Goal: Task Accomplishment & Management: Use online tool/utility

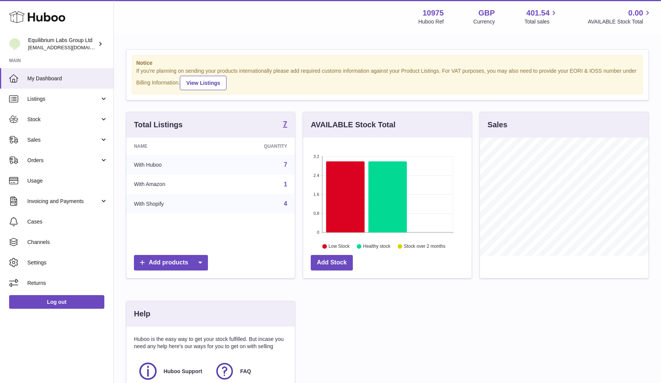
scroll to position [118, 168]
click at [45, 140] on span "Sales" at bounding box center [63, 140] width 72 height 7
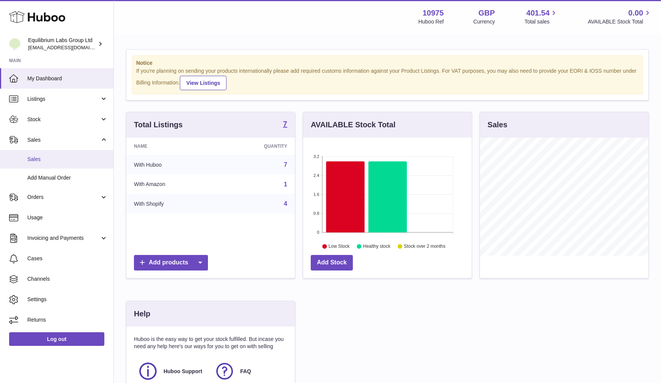
click at [44, 157] on span "Sales" at bounding box center [67, 159] width 80 height 7
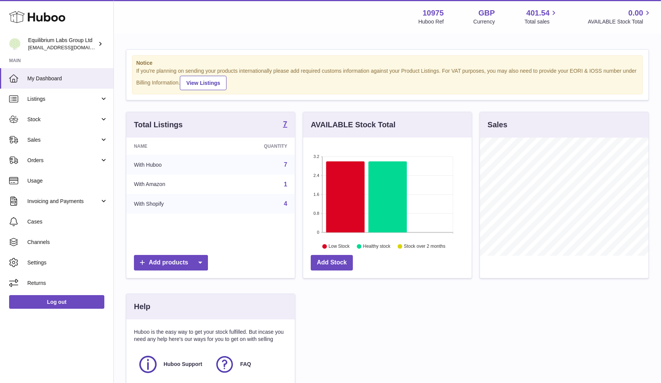
scroll to position [118, 168]
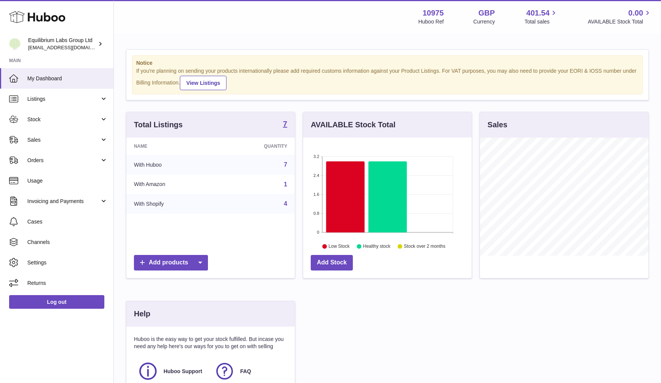
click at [44, 157] on span "Orders" at bounding box center [63, 160] width 72 height 7
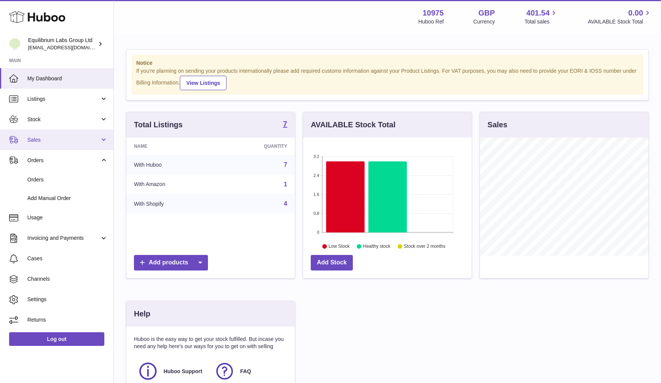
click at [65, 142] on span "Sales" at bounding box center [63, 140] width 72 height 7
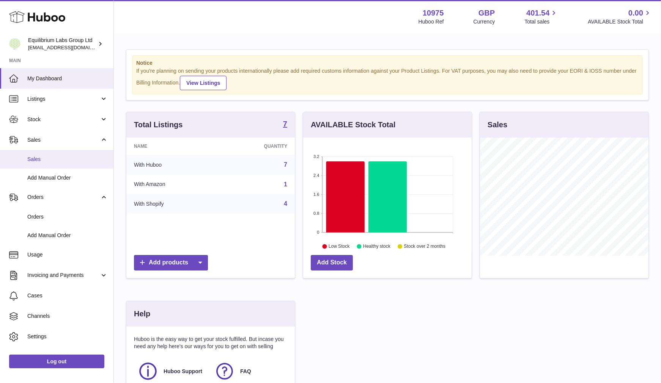
click at [34, 160] on span "Sales" at bounding box center [67, 159] width 80 height 7
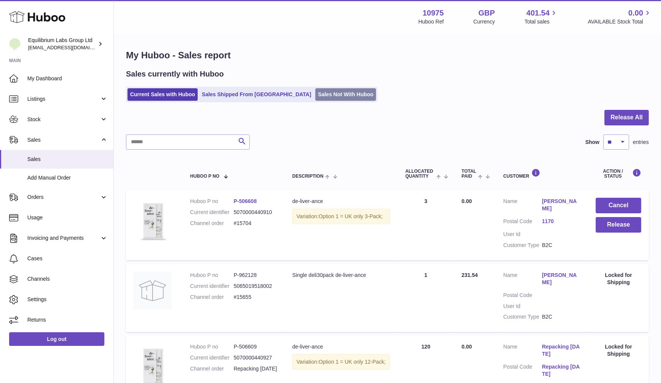
click at [315, 98] on link "Sales Not With Huboo" at bounding box center [345, 94] width 61 height 13
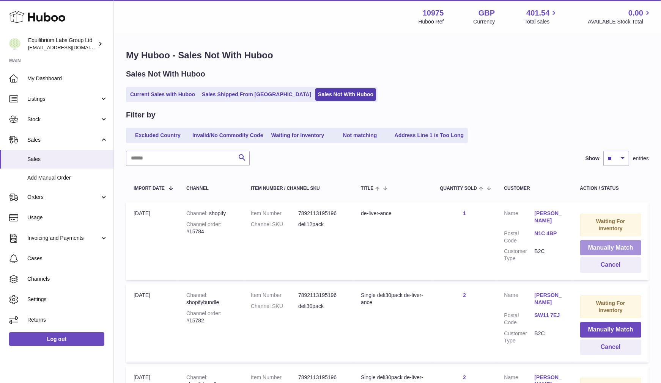
click at [621, 242] on button "Manually Match" at bounding box center [610, 248] width 61 height 16
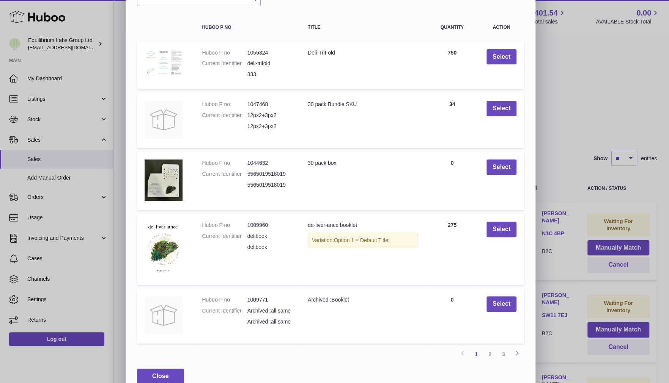
scroll to position [60, 0]
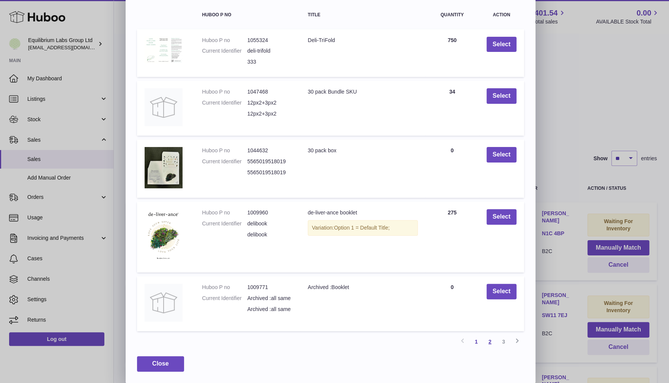
click at [493, 344] on link "2" at bounding box center [490, 342] width 14 height 14
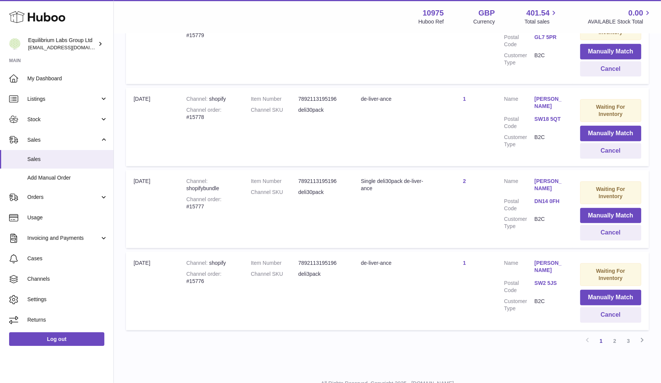
scroll to position [719, 0]
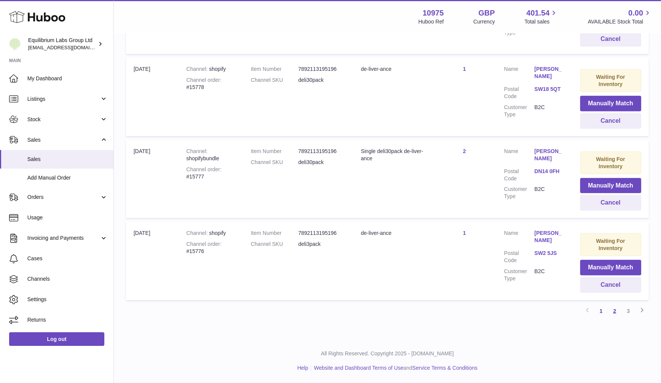
click at [615, 309] on link "2" at bounding box center [615, 312] width 14 height 14
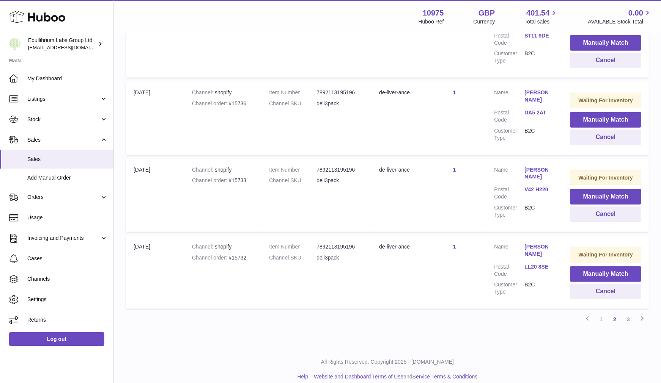
scroll to position [664, 0]
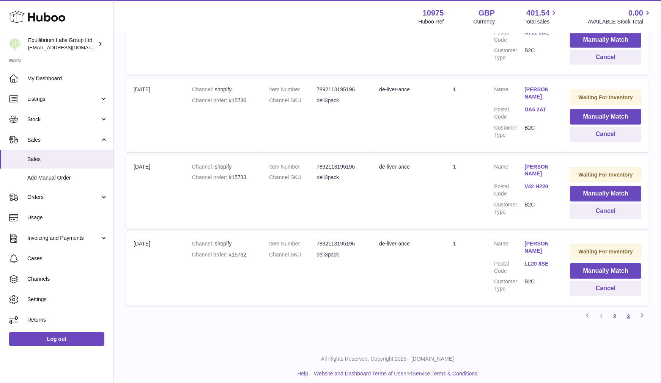
click at [627, 311] on link "3" at bounding box center [628, 317] width 14 height 14
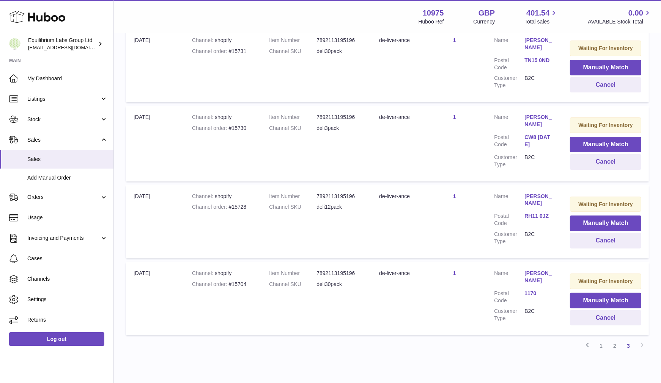
scroll to position [176, 0]
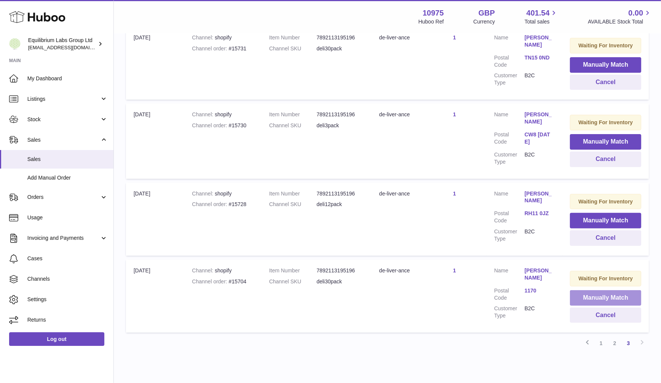
click at [587, 295] on button "Manually Match" at bounding box center [605, 299] width 71 height 16
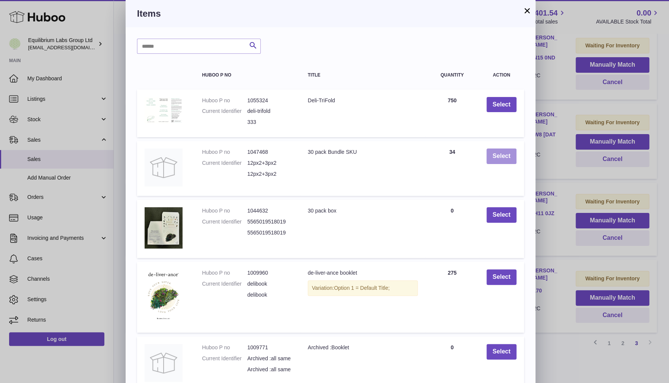
click at [503, 157] on button "Select" at bounding box center [501, 157] width 30 height 16
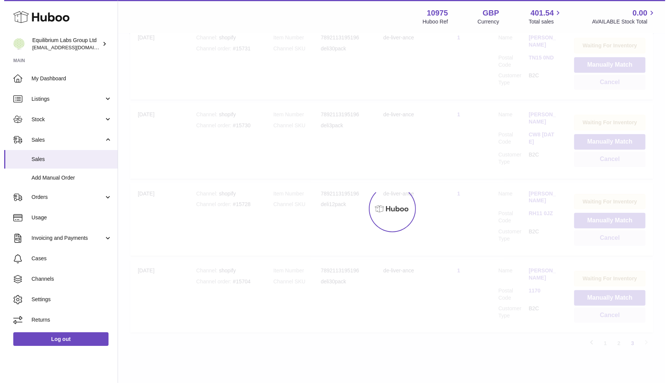
scroll to position [129, 0]
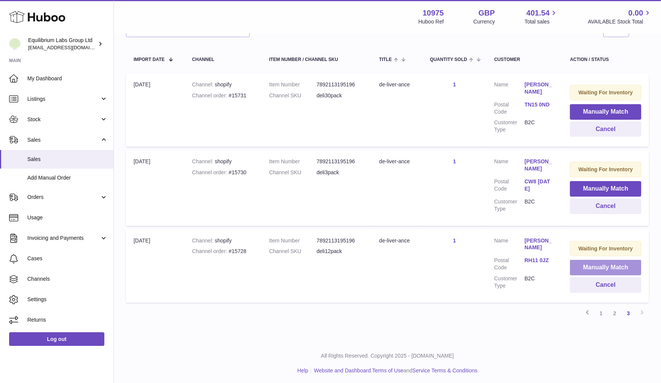
click at [599, 266] on button "Manually Match" at bounding box center [605, 268] width 71 height 16
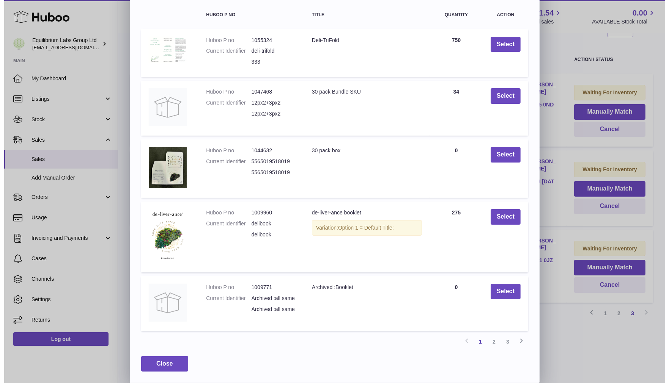
scroll to position [0, 0]
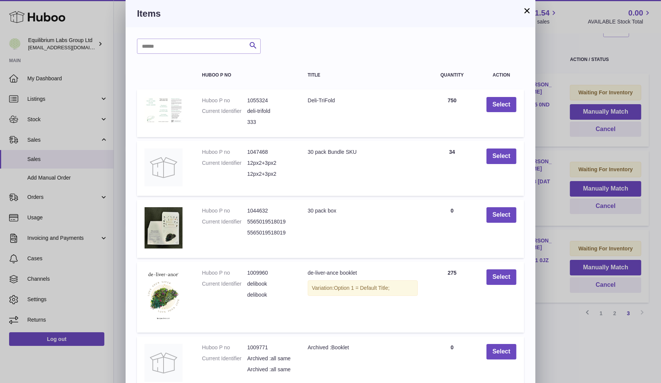
click at [586, 352] on div "× Items Search Huboo P no Title Quantity Action Huboo P no 1055324 Current Iden…" at bounding box center [330, 222] width 661 height 444
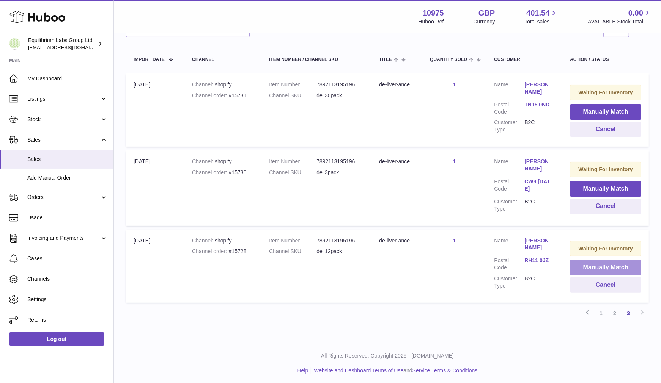
click at [591, 262] on button "Manually Match" at bounding box center [605, 268] width 71 height 16
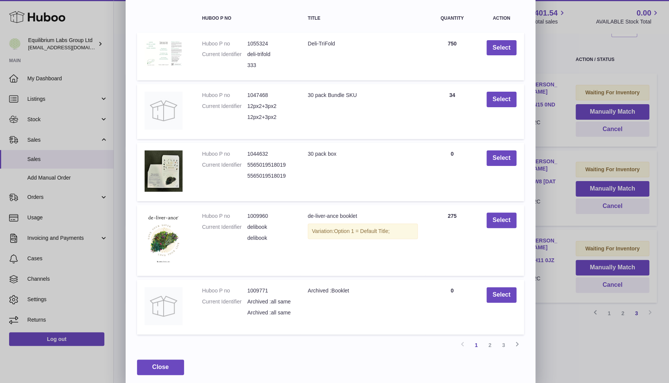
scroll to position [60, 0]
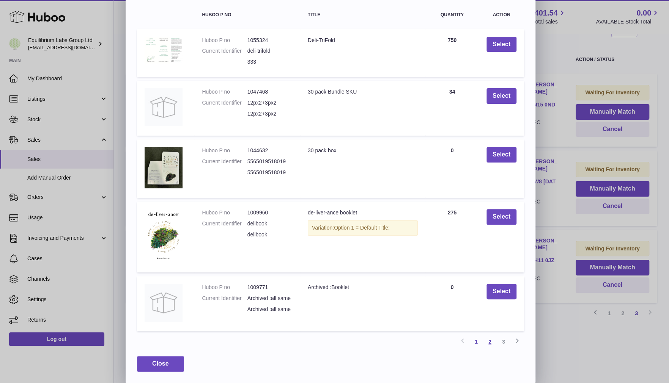
click at [490, 343] on link "2" at bounding box center [490, 342] width 14 height 14
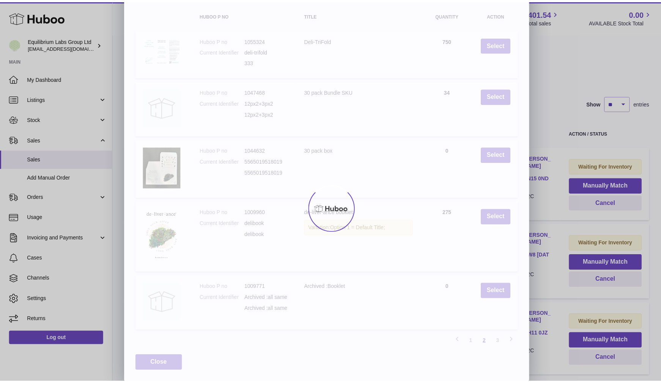
scroll to position [34, 0]
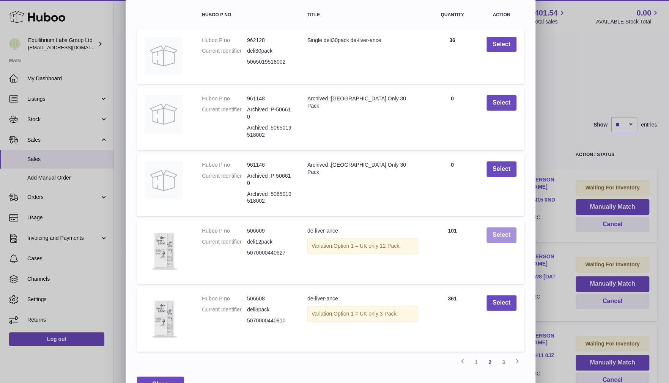
click at [495, 236] on button "Select" at bounding box center [501, 236] width 30 height 16
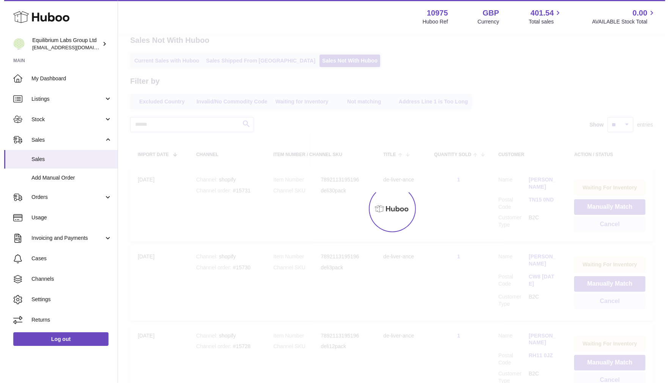
scroll to position [0, 0]
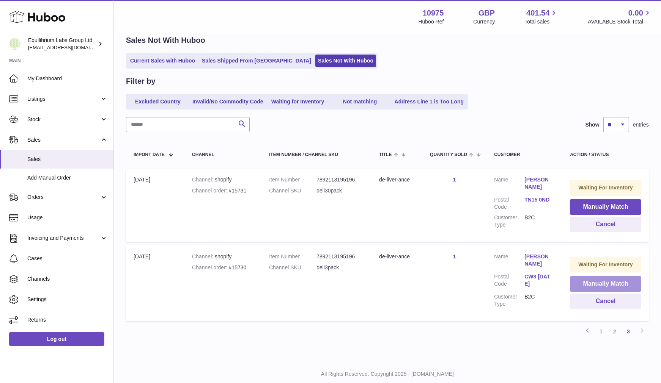
click at [600, 281] on button "Manually Match" at bounding box center [605, 284] width 71 height 16
click at [584, 283] on button "Manually Match" at bounding box center [605, 284] width 71 height 16
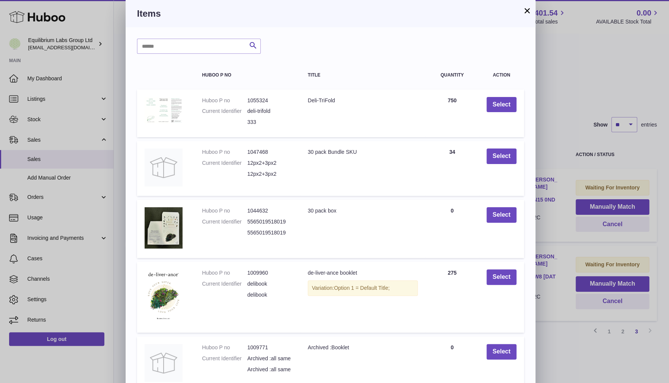
scroll to position [60, 0]
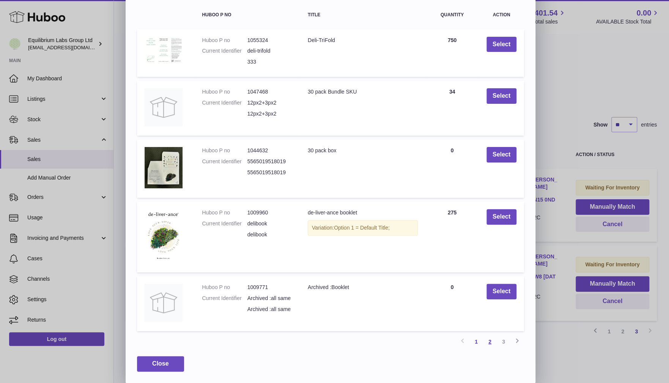
click at [492, 344] on link "2" at bounding box center [490, 342] width 14 height 14
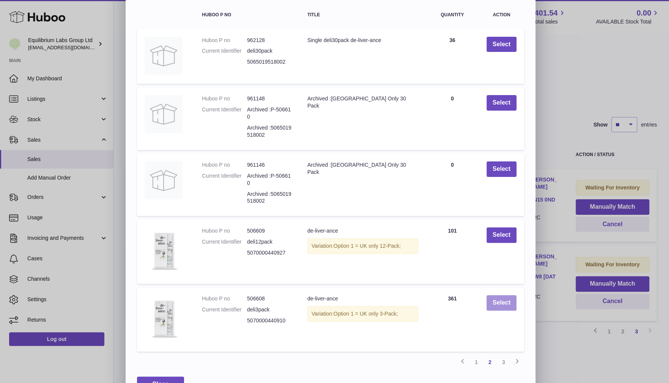
click at [507, 302] on button "Select" at bounding box center [501, 303] width 30 height 16
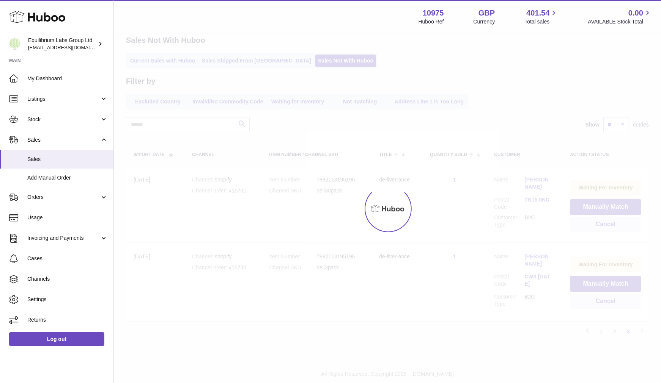
scroll to position [0, 0]
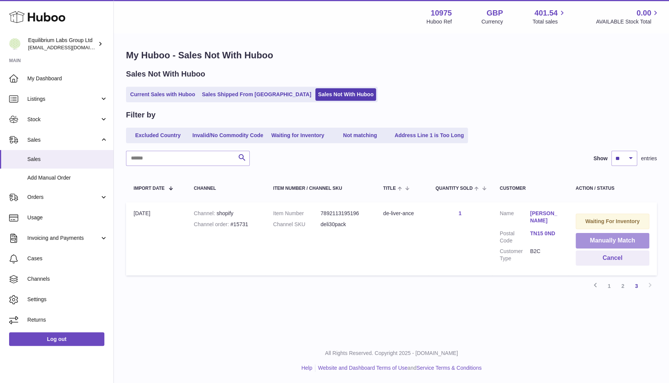
click at [607, 239] on button "Manually Match" at bounding box center [612, 241] width 74 height 16
click at [586, 331] on div at bounding box center [334, 191] width 669 height 383
click at [634, 236] on button "Manually Match" at bounding box center [612, 241] width 74 height 16
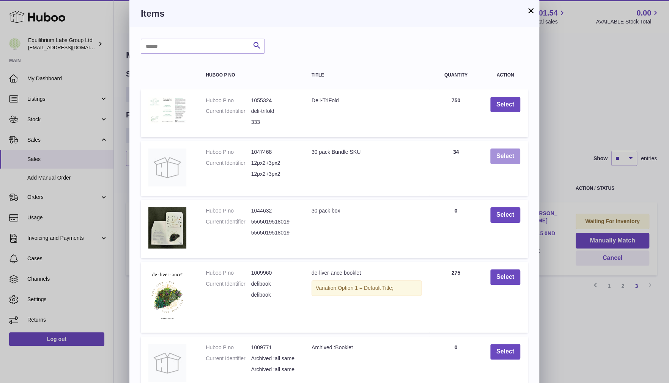
click at [503, 157] on button "Select" at bounding box center [505, 157] width 30 height 16
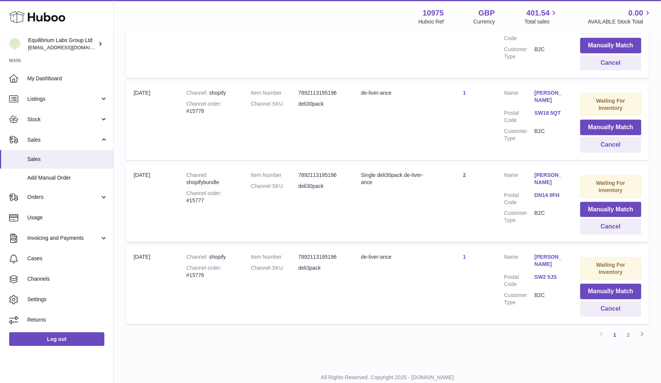
scroll to position [719, 0]
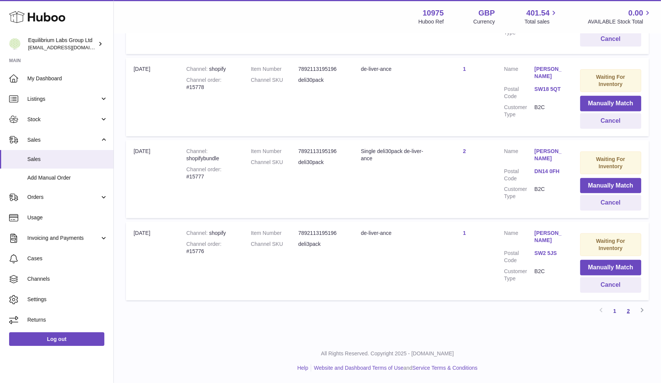
click at [629, 308] on link "2" at bounding box center [628, 312] width 14 height 14
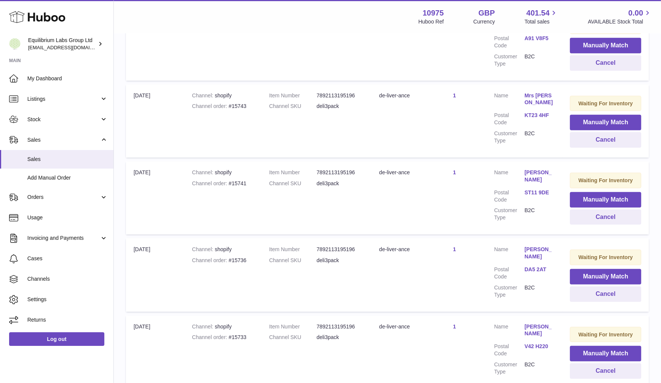
scroll to position [664, 0]
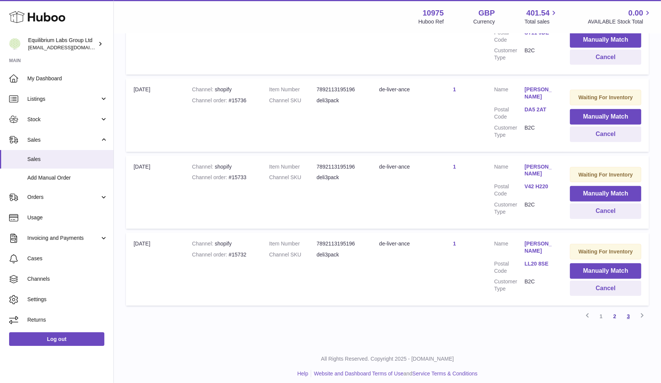
click at [630, 310] on link "3" at bounding box center [628, 317] width 14 height 14
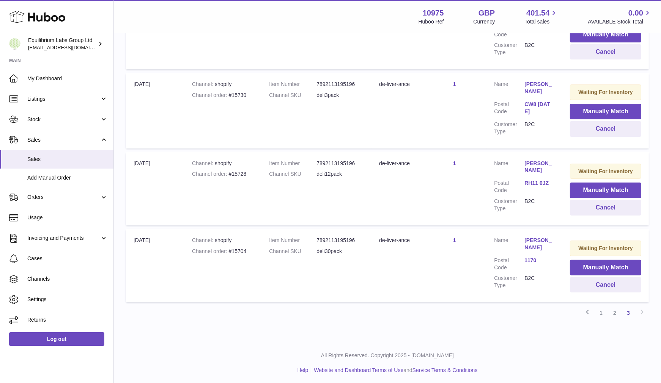
click at [640, 309] on div "Previous 1 2 3 Next" at bounding box center [387, 313] width 523 height 14
click at [607, 261] on button "Manually Match" at bounding box center [605, 268] width 71 height 16
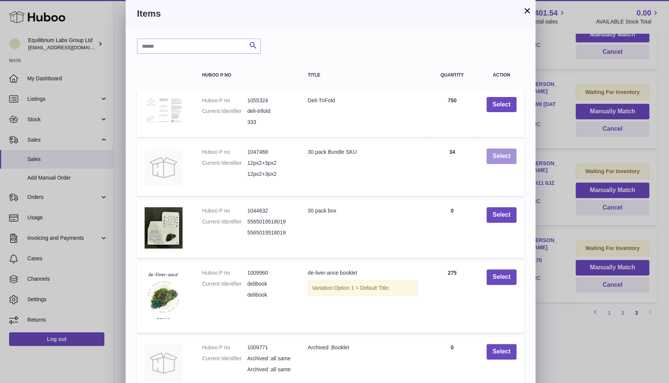
click at [504, 156] on button "Select" at bounding box center [501, 157] width 30 height 16
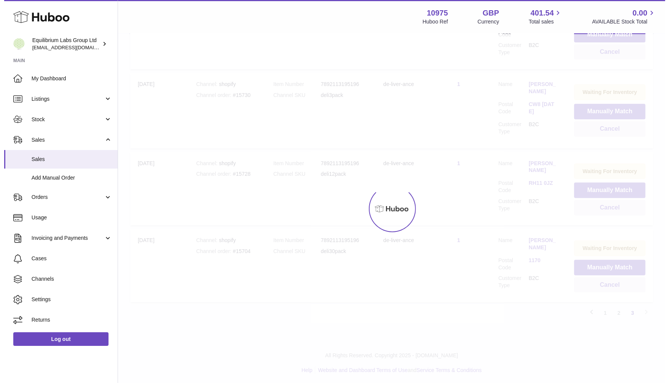
scroll to position [129, 0]
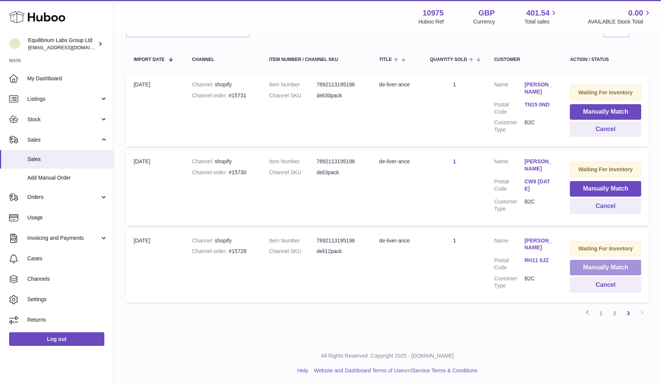
click at [589, 266] on button "Manually Match" at bounding box center [605, 268] width 71 height 16
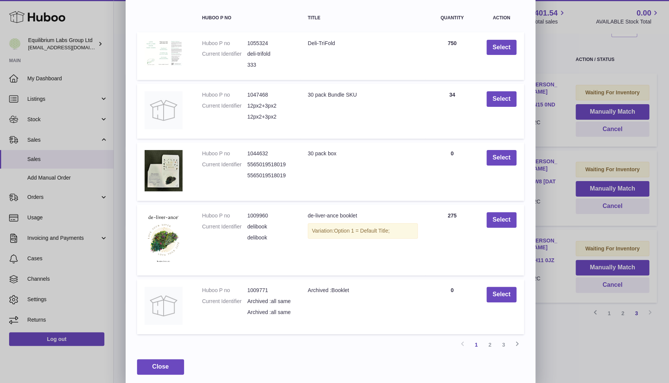
scroll to position [60, 0]
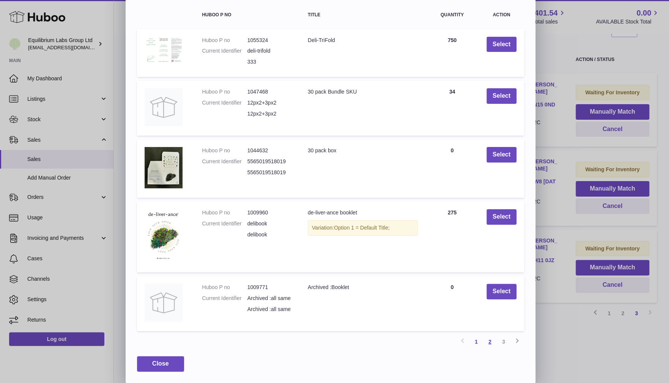
click at [492, 342] on link "2" at bounding box center [490, 342] width 14 height 14
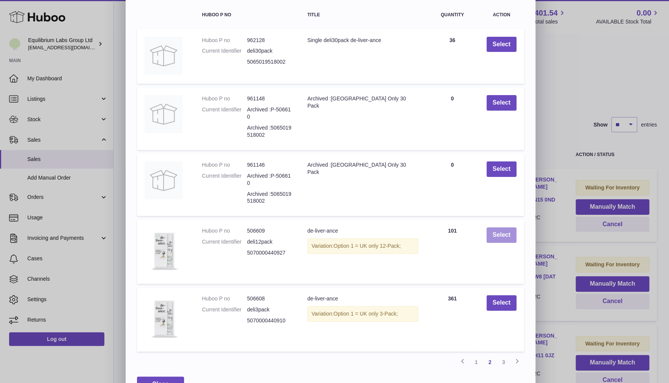
click at [490, 236] on button "Select" at bounding box center [501, 236] width 30 height 16
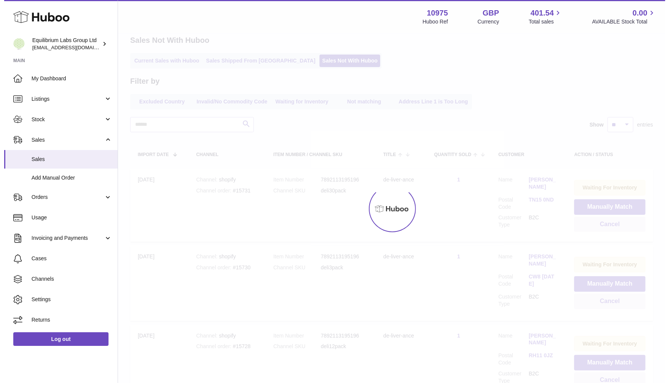
scroll to position [0, 0]
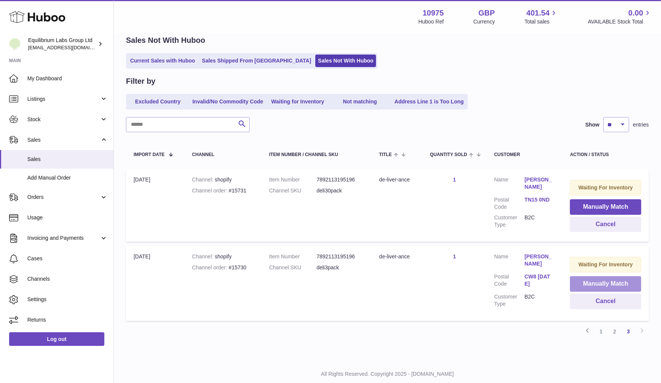
click at [601, 282] on button "Manually Match" at bounding box center [605, 284] width 71 height 16
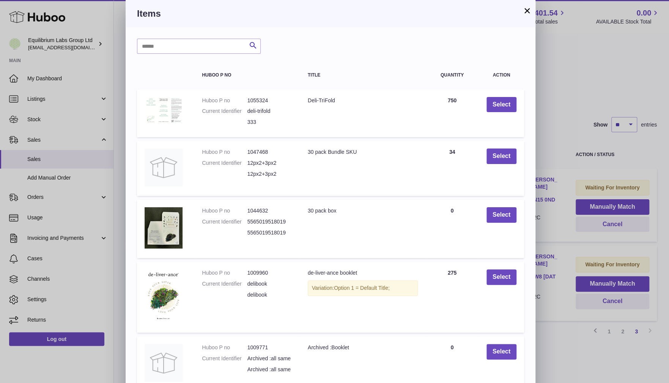
scroll to position [60, 0]
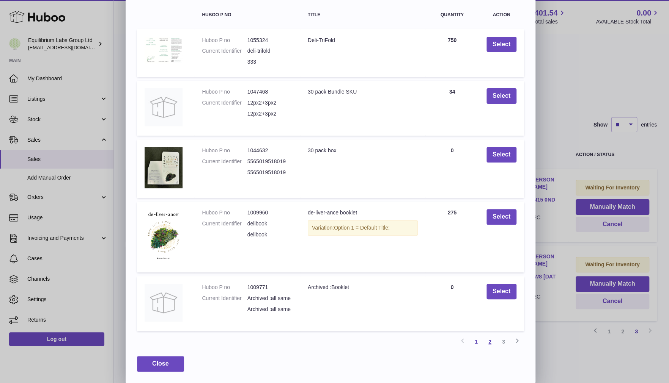
click at [487, 345] on link "2" at bounding box center [490, 342] width 14 height 14
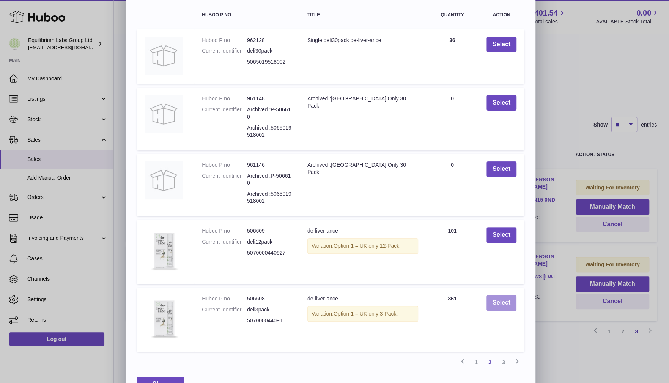
click at [504, 302] on button "Select" at bounding box center [501, 303] width 30 height 16
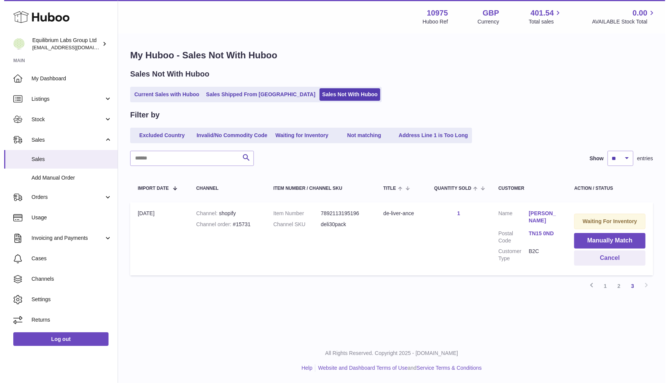
scroll to position [0, 0]
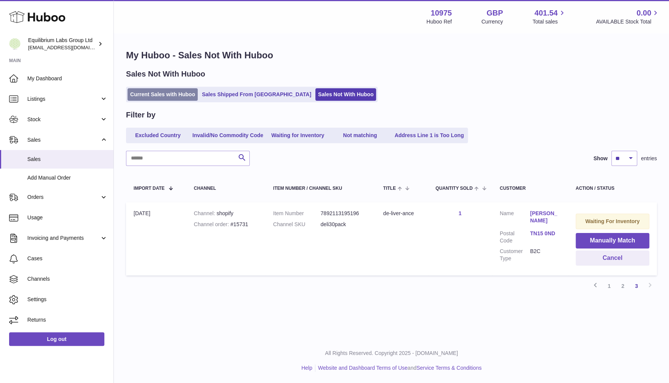
click at [175, 95] on link "Current Sales with Huboo" at bounding box center [162, 94] width 70 height 13
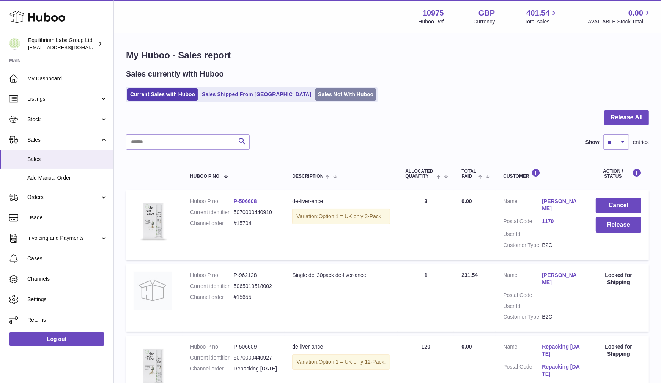
click at [315, 91] on link "Sales Not With Huboo" at bounding box center [345, 94] width 61 height 13
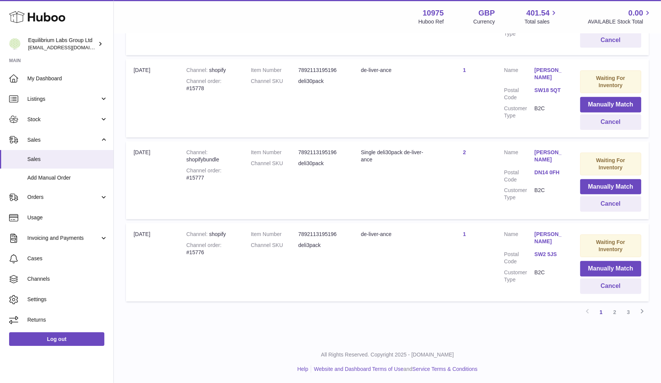
scroll to position [719, 0]
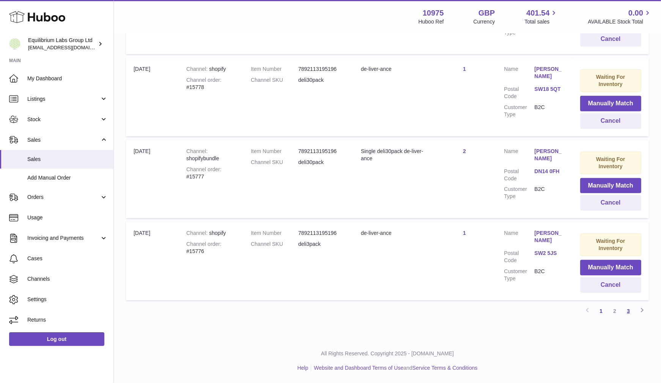
click at [627, 314] on link "3" at bounding box center [628, 312] width 14 height 14
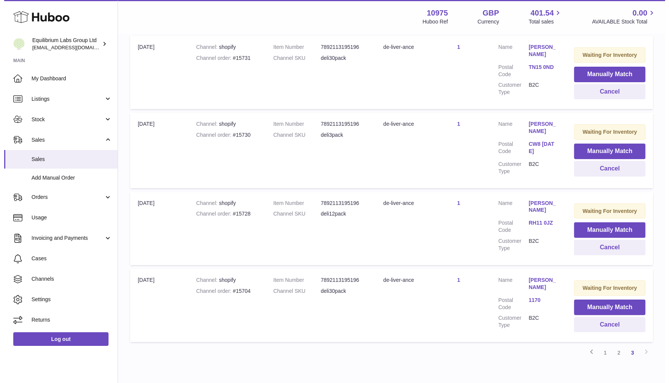
scroll to position [206, 0]
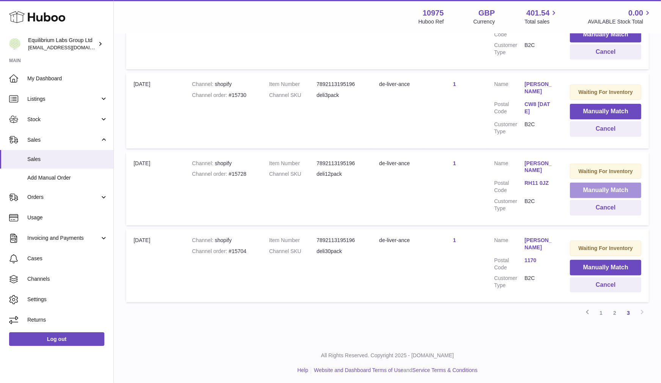
click at [614, 187] on button "Manually Match" at bounding box center [605, 191] width 71 height 16
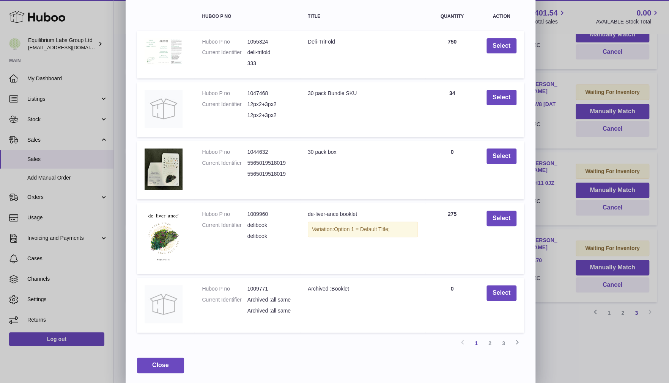
scroll to position [60, 0]
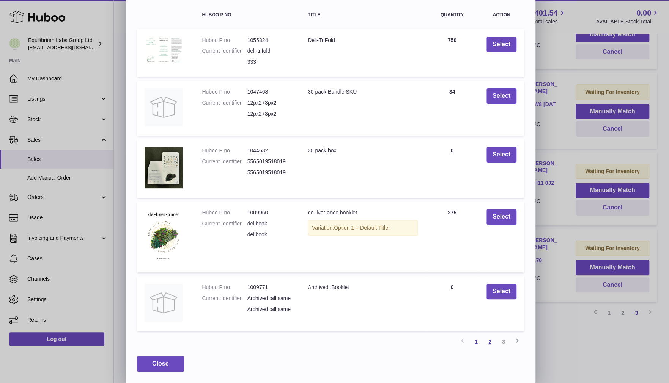
click at [490, 341] on link "2" at bounding box center [490, 342] width 14 height 14
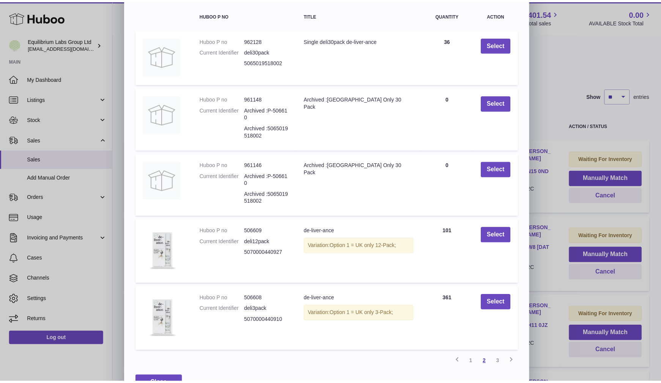
scroll to position [34, 0]
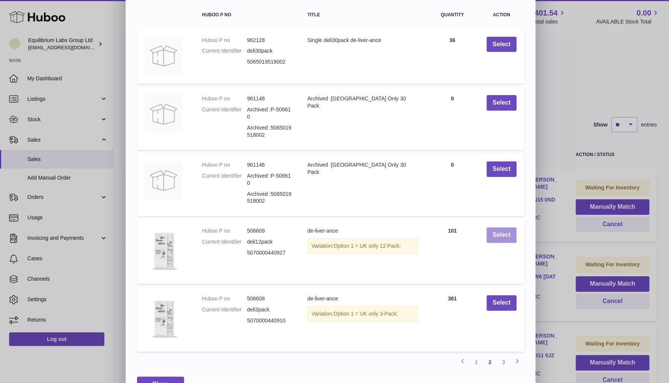
click at [496, 234] on button "Select" at bounding box center [501, 236] width 30 height 16
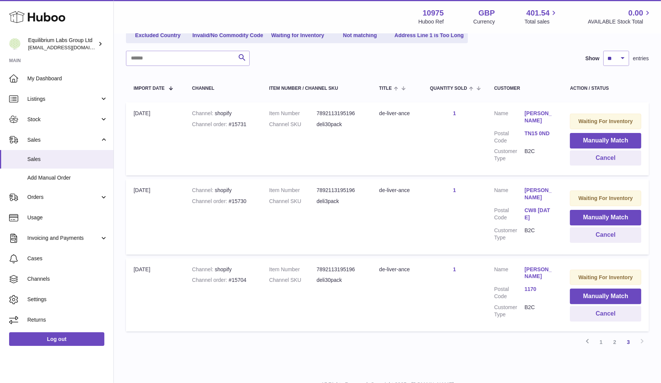
scroll to position [106, 0]
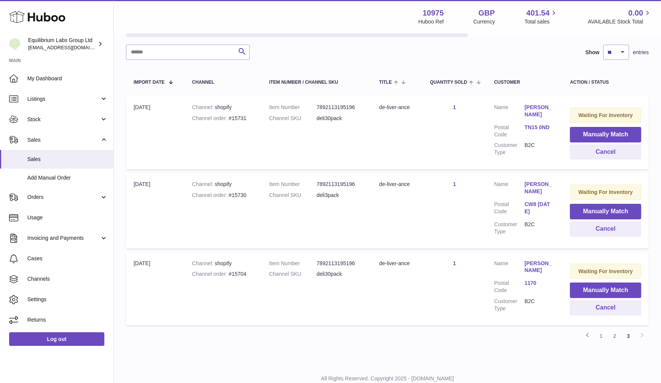
click at [657, 290] on div "My Huboo - Sales Not With Huboo Sales Not With Huboo Current Sales with Huboo S…" at bounding box center [387, 146] width 547 height 436
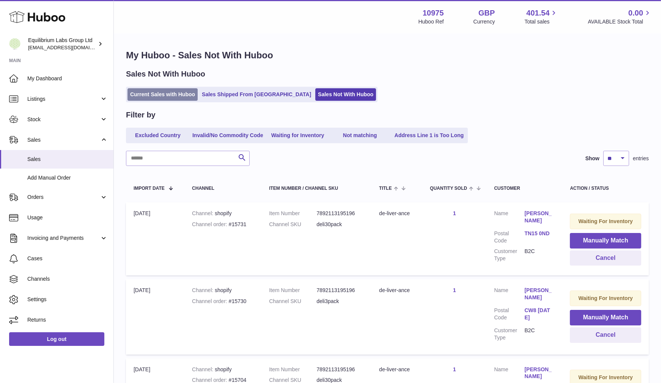
click at [175, 96] on link "Current Sales with Huboo" at bounding box center [162, 94] width 70 height 13
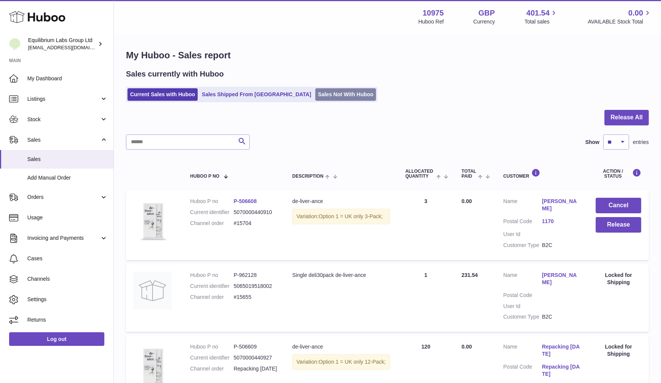
click at [315, 100] on link "Sales Not With Huboo" at bounding box center [345, 94] width 61 height 13
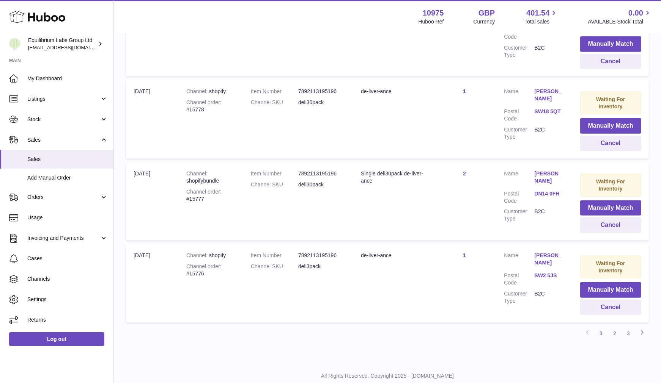
scroll to position [719, 0]
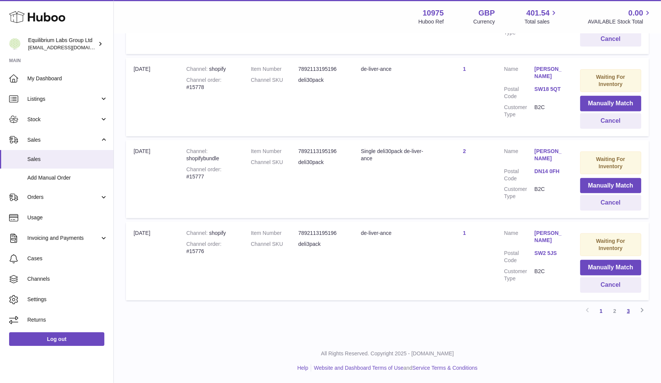
click at [628, 310] on link "3" at bounding box center [628, 312] width 14 height 14
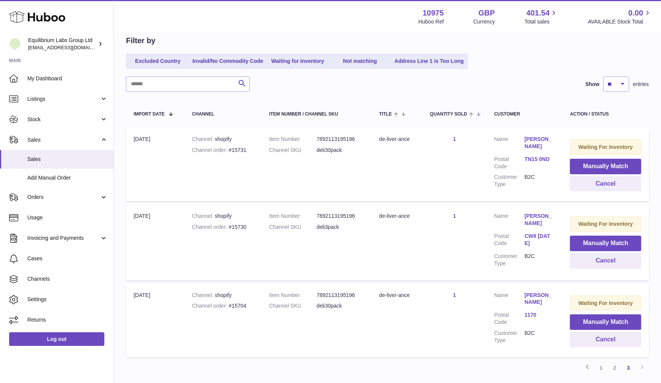
scroll to position [94, 0]
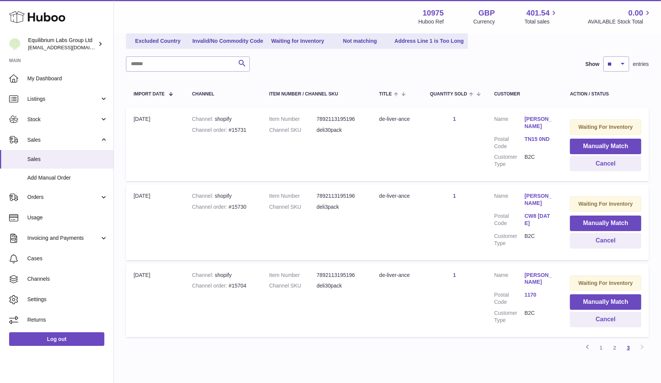
click at [626, 347] on link "3" at bounding box center [628, 348] width 14 height 14
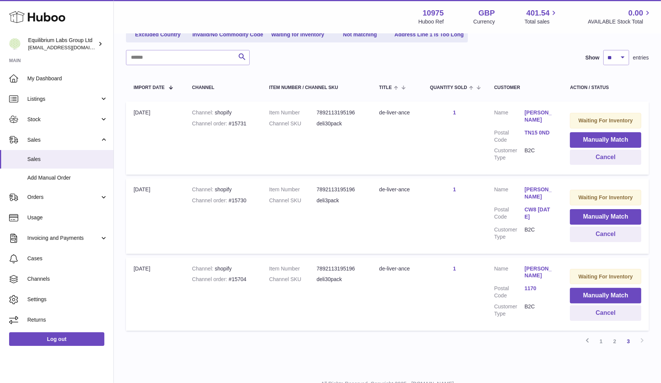
scroll to position [129, 0]
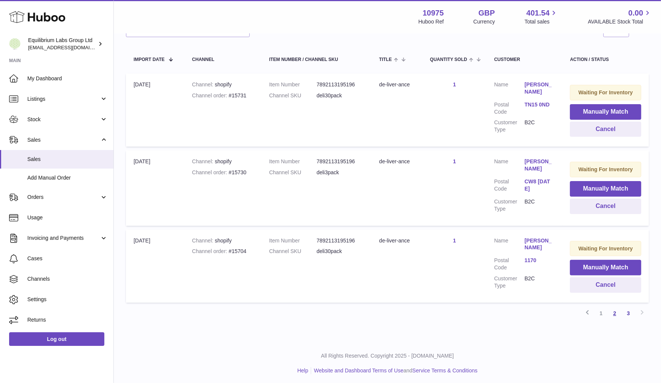
click at [615, 310] on link "2" at bounding box center [615, 314] width 14 height 14
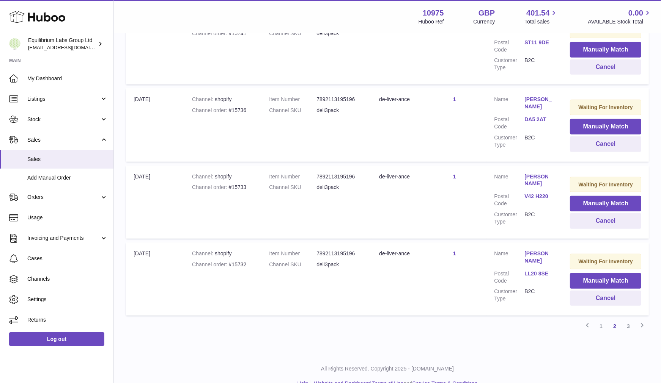
scroll to position [664, 0]
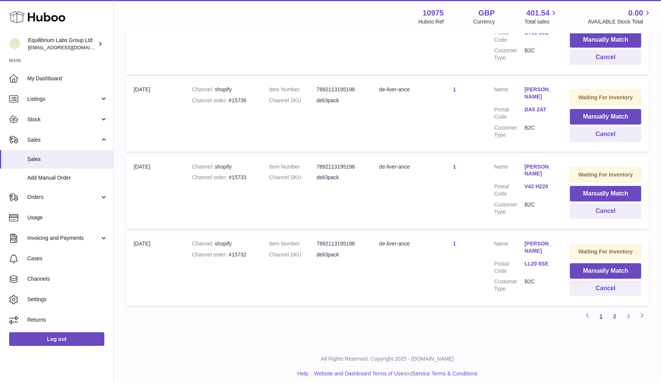
click at [601, 313] on link "1" at bounding box center [601, 317] width 14 height 14
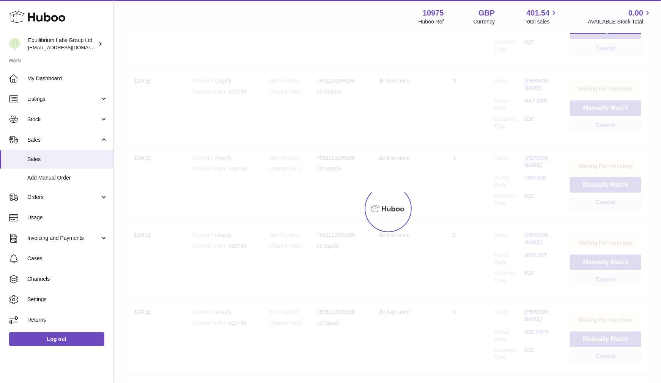
scroll to position [34, 0]
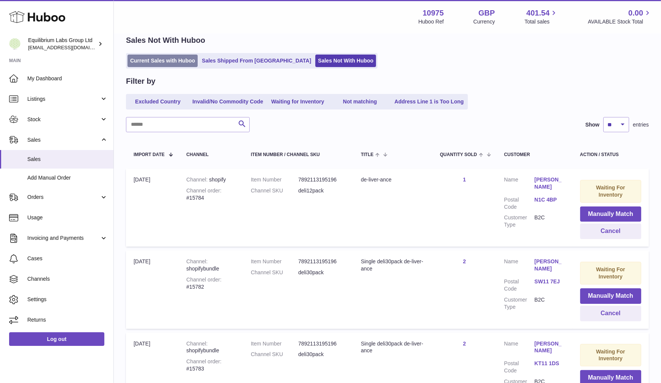
click at [164, 61] on link "Current Sales with Huboo" at bounding box center [162, 61] width 70 height 13
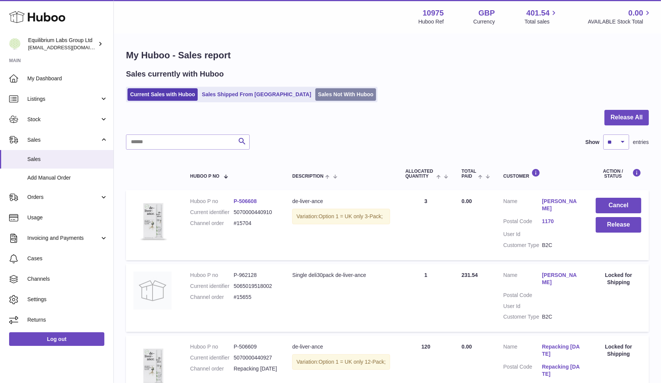
click at [323, 94] on link "Sales Not With Huboo" at bounding box center [345, 94] width 61 height 13
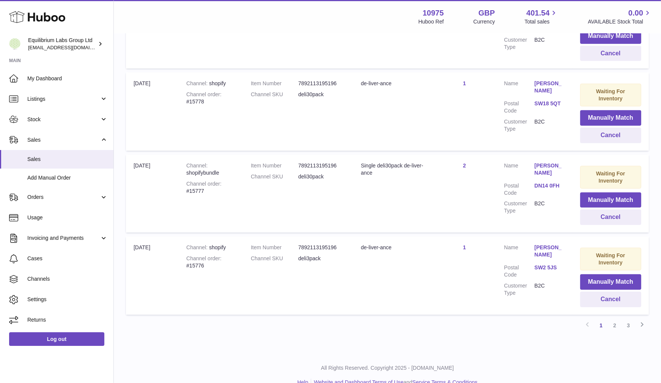
scroll to position [719, 0]
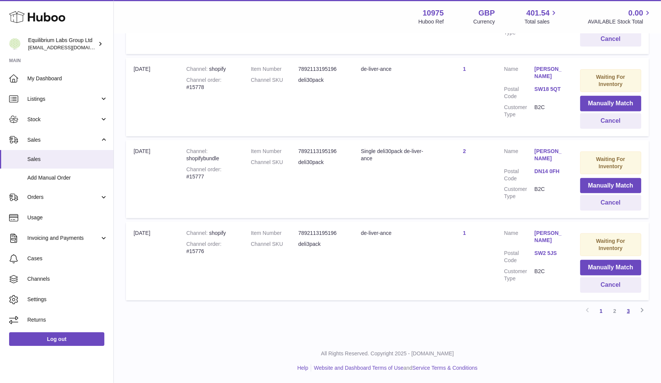
click at [628, 310] on link "3" at bounding box center [628, 312] width 14 height 14
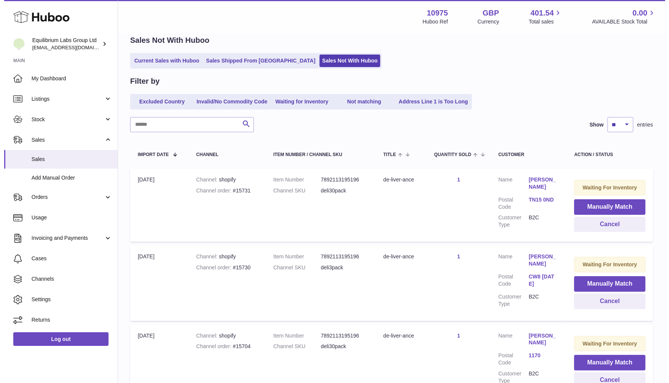
scroll to position [129, 0]
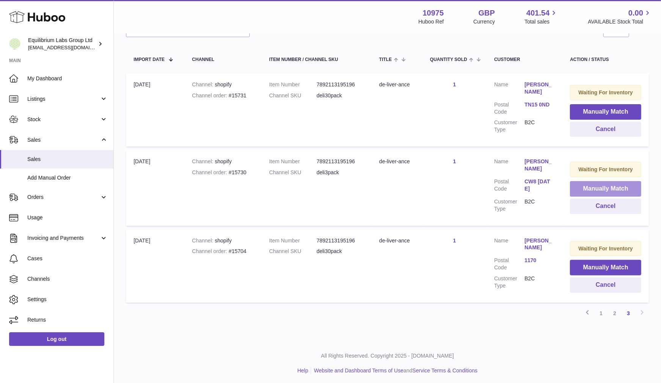
click at [614, 188] on button "Manually Match" at bounding box center [605, 189] width 71 height 16
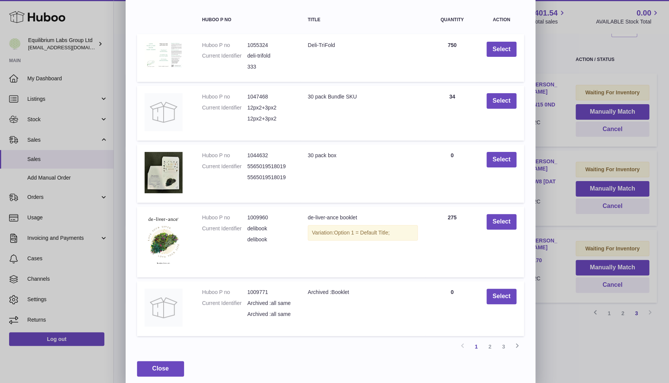
scroll to position [60, 0]
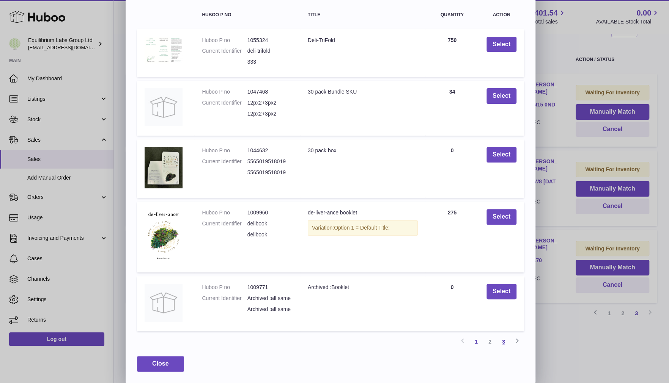
click at [501, 342] on link "3" at bounding box center [503, 342] width 14 height 14
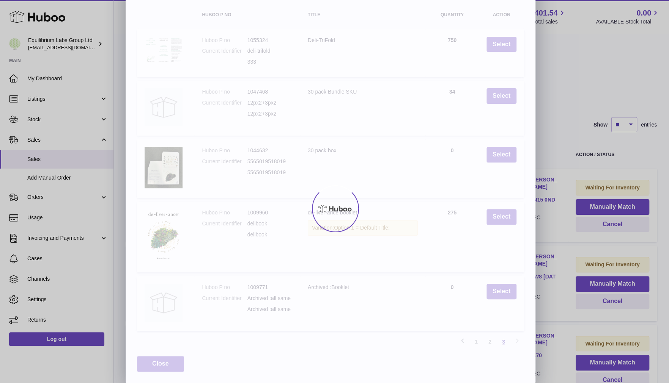
scroll to position [0, 0]
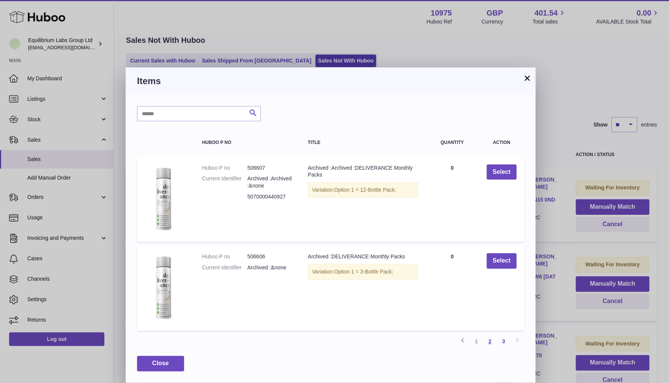
click at [488, 341] on link "2" at bounding box center [490, 342] width 14 height 14
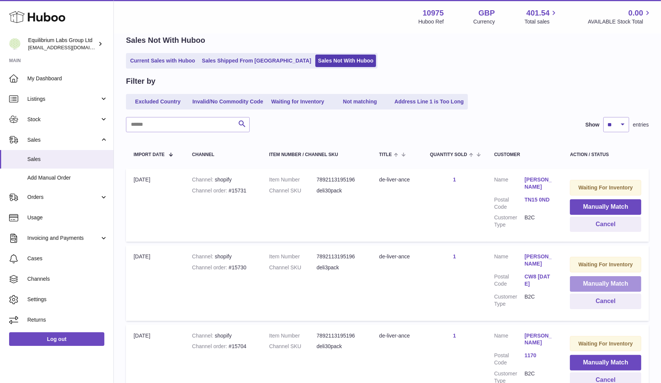
click at [611, 286] on button "Manually Match" at bounding box center [605, 284] width 71 height 16
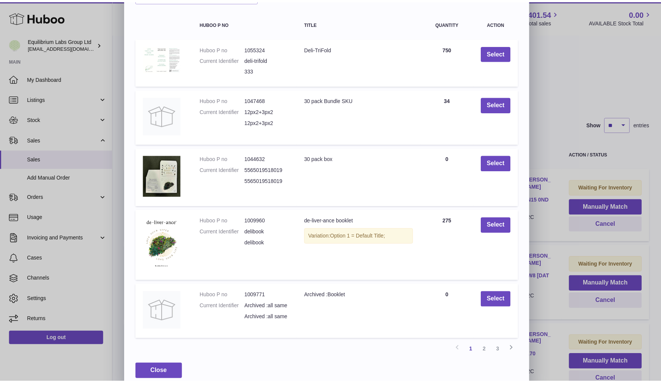
scroll to position [60, 0]
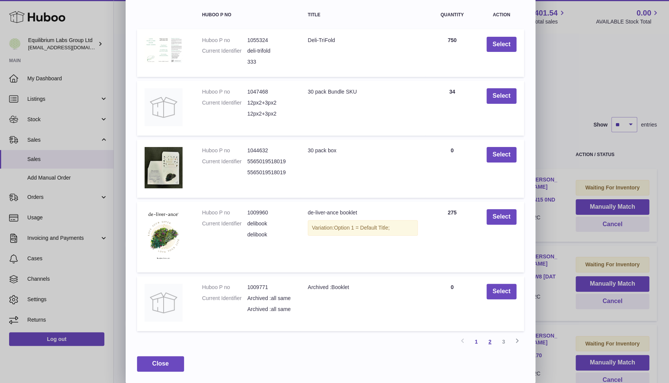
click at [489, 342] on link "2" at bounding box center [490, 342] width 14 height 14
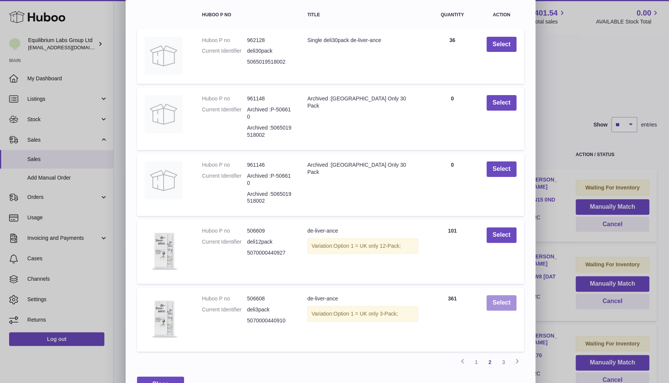
click at [504, 300] on button "Select" at bounding box center [501, 303] width 30 height 16
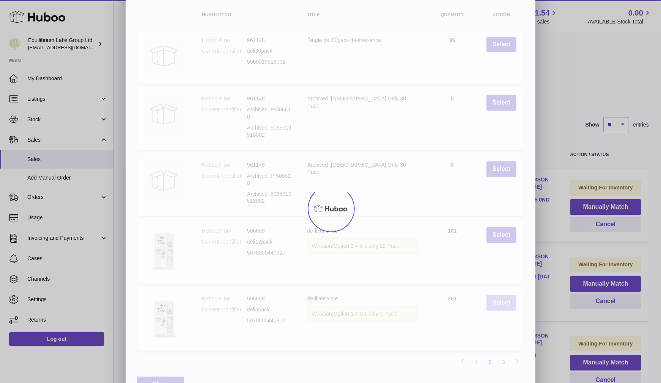
scroll to position [0, 0]
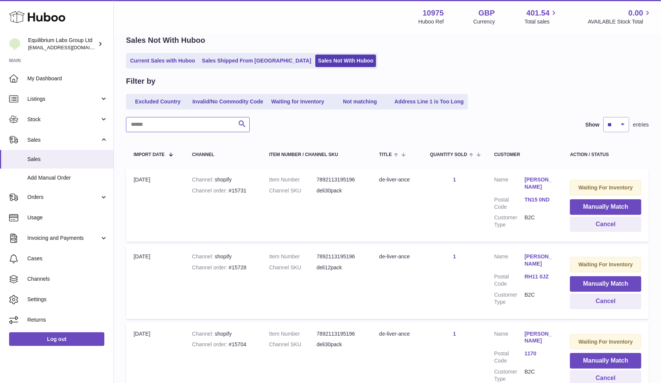
click at [148, 127] on input "text" at bounding box center [188, 124] width 124 height 15
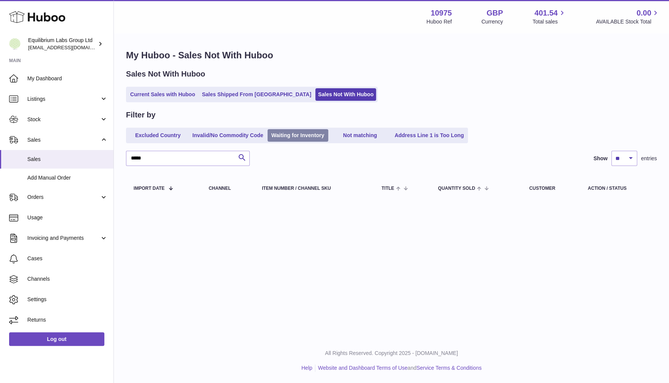
click at [317, 135] on link "Waiting for Inventory" at bounding box center [297, 135] width 61 height 13
click at [170, 160] on input "*****" at bounding box center [188, 158] width 124 height 15
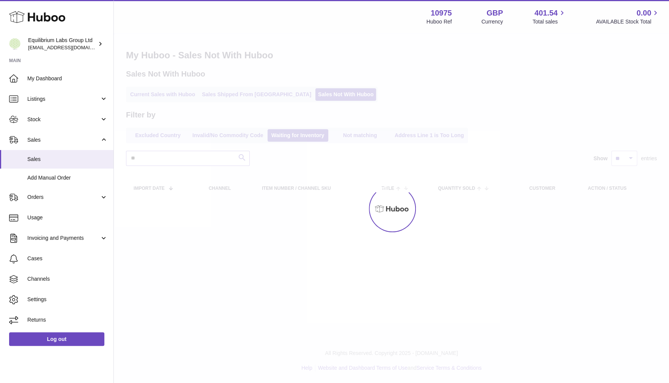
type input "*"
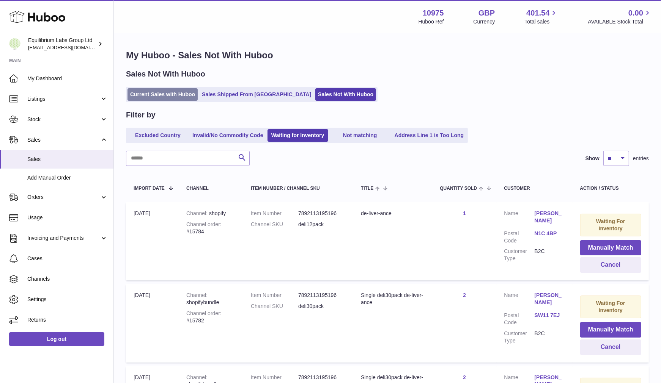
click at [155, 93] on link "Current Sales with Huboo" at bounding box center [162, 94] width 70 height 13
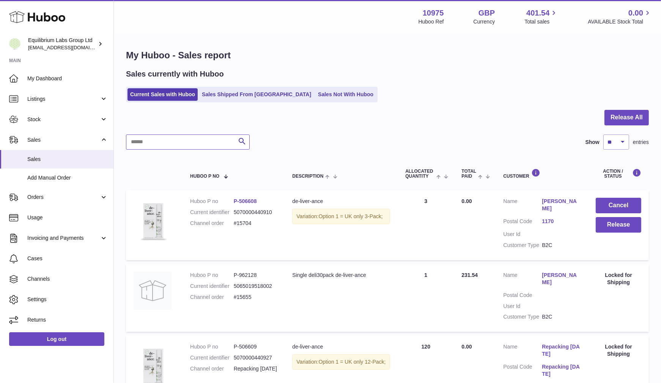
click at [155, 140] on input "text" at bounding box center [188, 142] width 124 height 15
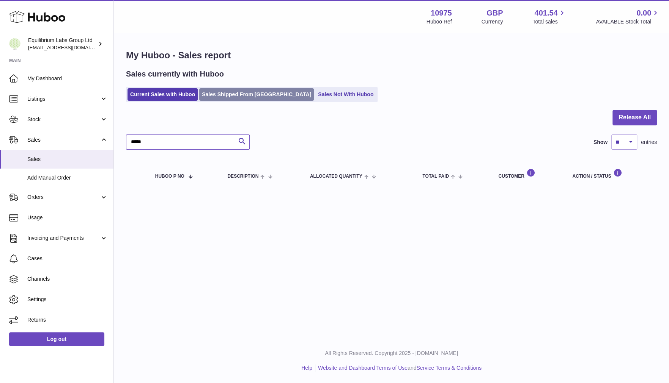
type input "*****"
click at [245, 88] on link "Sales Shipped From [GEOGRAPHIC_DATA]" at bounding box center [256, 94] width 115 height 13
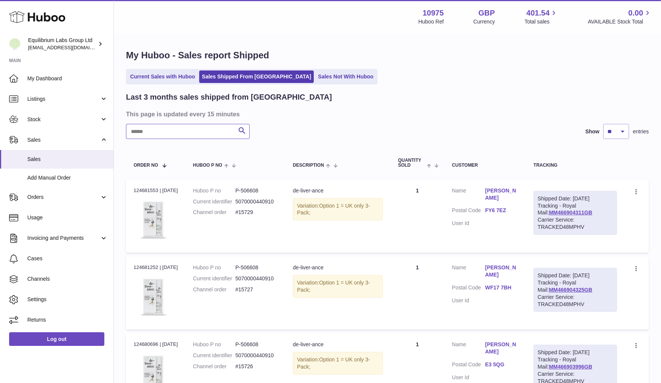
click at [189, 129] on input "text" at bounding box center [188, 131] width 124 height 15
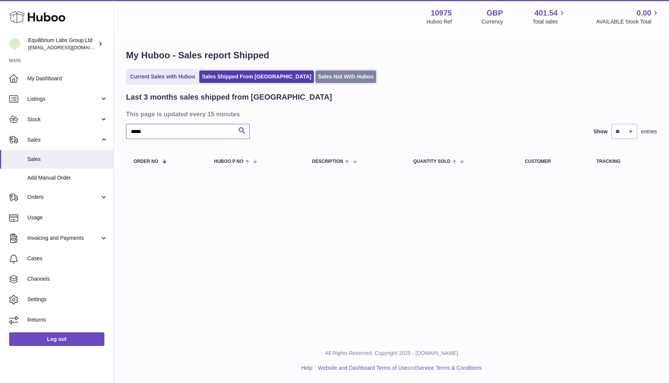
type input "*****"
click at [315, 75] on link "Sales Not With Huboo" at bounding box center [345, 77] width 61 height 13
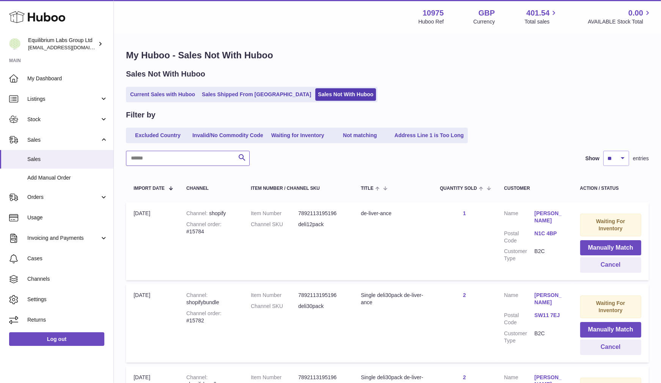
click at [177, 157] on input "text" at bounding box center [188, 158] width 124 height 15
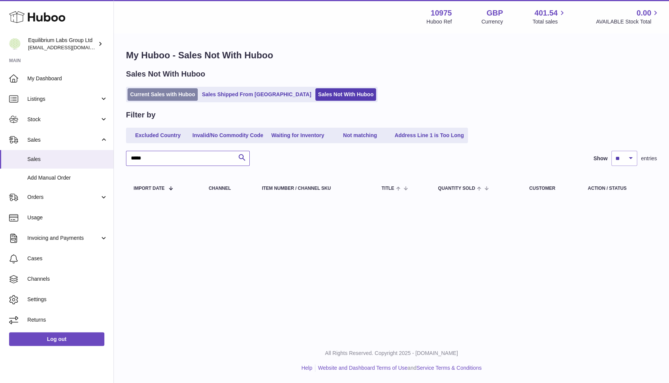
type input "*****"
click at [161, 95] on link "Current Sales with Huboo" at bounding box center [162, 94] width 70 height 13
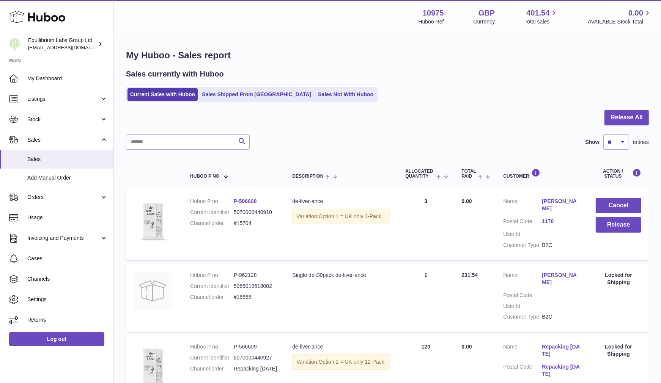
click at [554, 201] on link "[PERSON_NAME]" at bounding box center [561, 205] width 39 height 14
click at [316, 92] on link "Sales Not With Huboo" at bounding box center [345, 94] width 61 height 13
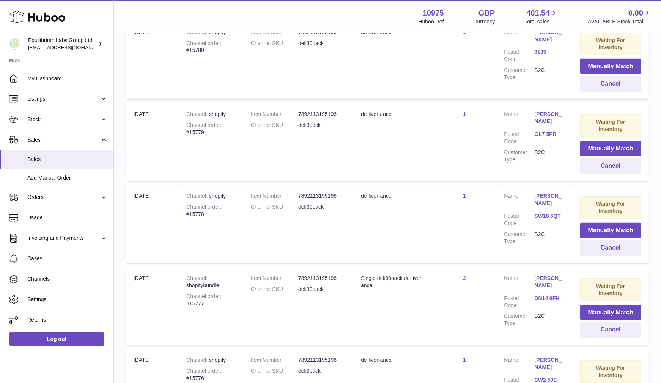
scroll to position [719, 0]
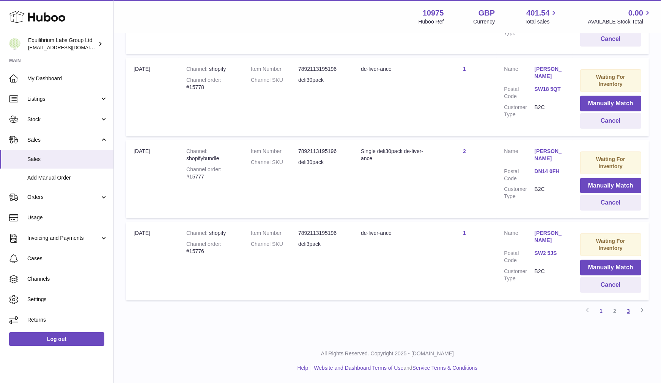
click at [628, 308] on link "3" at bounding box center [628, 312] width 14 height 14
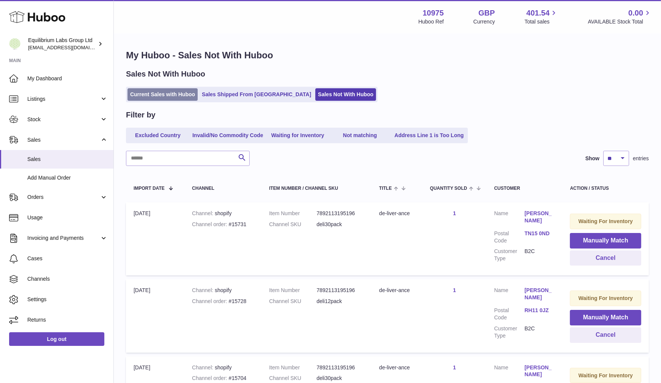
click at [176, 94] on link "Current Sales with Huboo" at bounding box center [162, 94] width 70 height 13
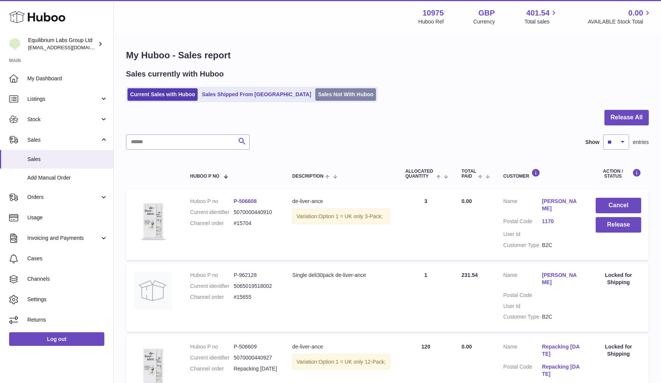
click at [315, 93] on link "Sales Not With Huboo" at bounding box center [345, 94] width 61 height 13
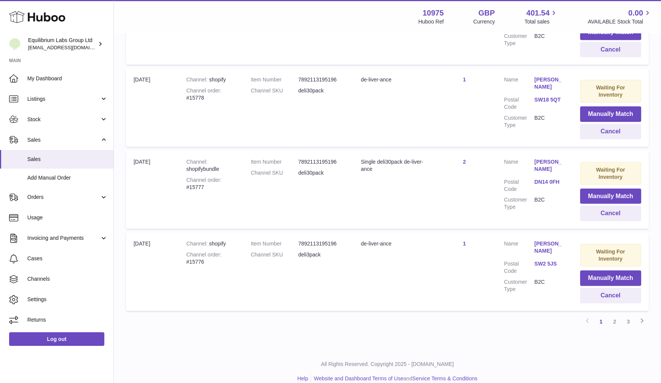
scroll to position [719, 0]
